Goal: Navigation & Orientation: Find specific page/section

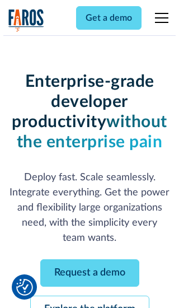
scroll to position [119, 0]
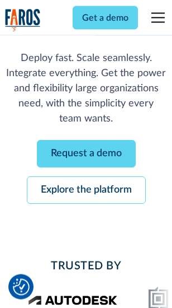
click at [86, 154] on link "Request a demo" at bounding box center [86, 153] width 99 height 27
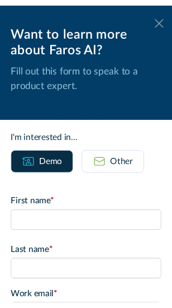
scroll to position [0, 0]
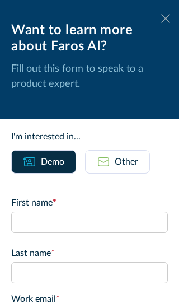
click at [161, 18] on icon at bounding box center [165, 18] width 9 height 8
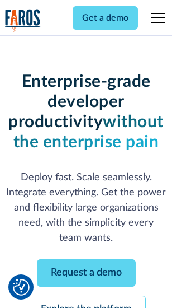
scroll to position [155, 0]
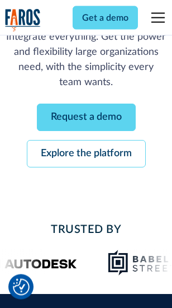
click at [86, 154] on link "Explore the platform" at bounding box center [86, 153] width 119 height 27
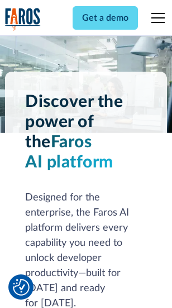
scroll to position [8521, 0]
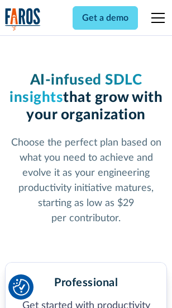
scroll to position [1773, 0]
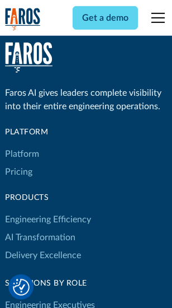
click at [22, 154] on link "Platform" at bounding box center [22, 154] width 34 height 18
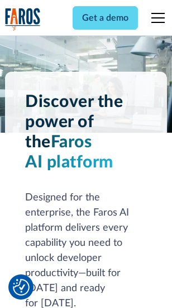
scroll to position [8880, 0]
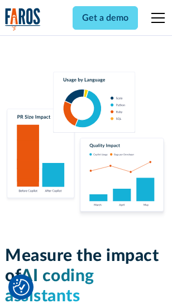
scroll to position [6983, 0]
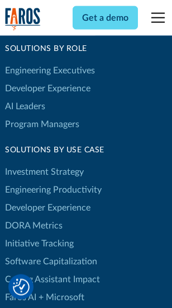
click at [34, 216] on link "DORA Metrics" at bounding box center [34, 225] width 58 height 18
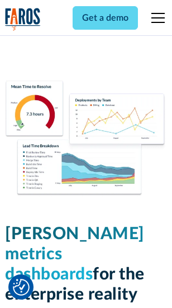
scroll to position [4952, 0]
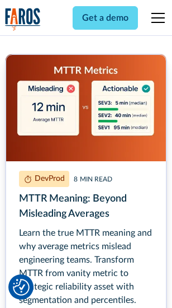
scroll to position [5077, 0]
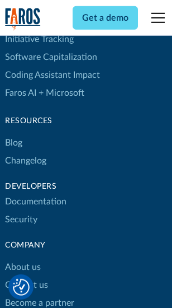
click at [26, 154] on link "Changelog" at bounding box center [25, 161] width 41 height 18
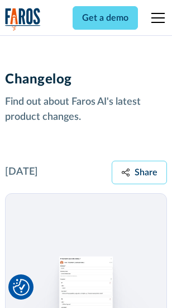
scroll to position [13717, 0]
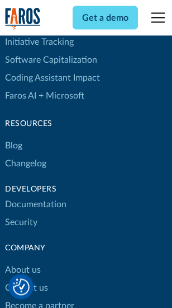
click at [22, 261] on link "About us" at bounding box center [23, 270] width 36 height 18
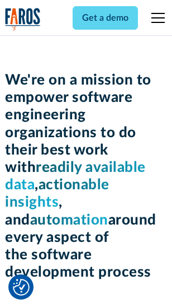
scroll to position [3868, 0]
